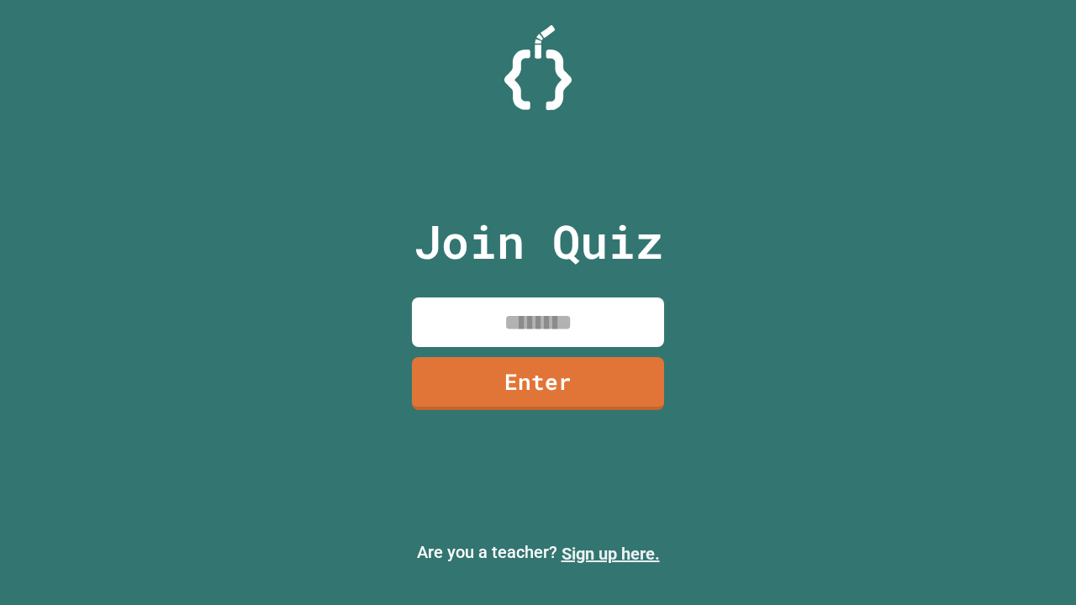
click at [610, 554] on link "Sign up here." at bounding box center [611, 554] width 98 height 20
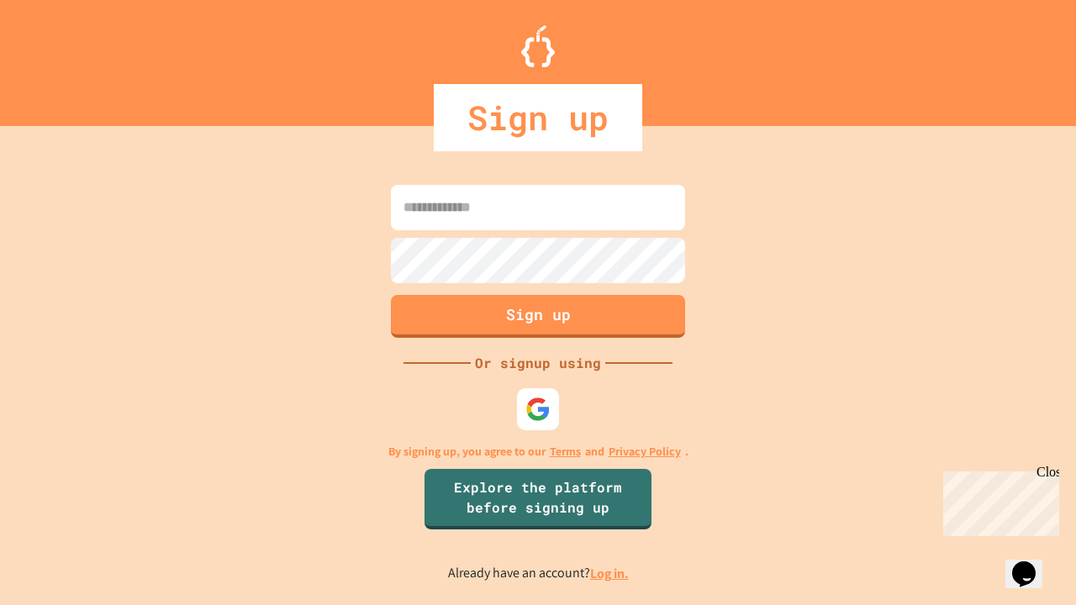
click at [610, 573] on link "Log in." at bounding box center [609, 574] width 39 height 18
